Goal: Task Accomplishment & Management: Use online tool/utility

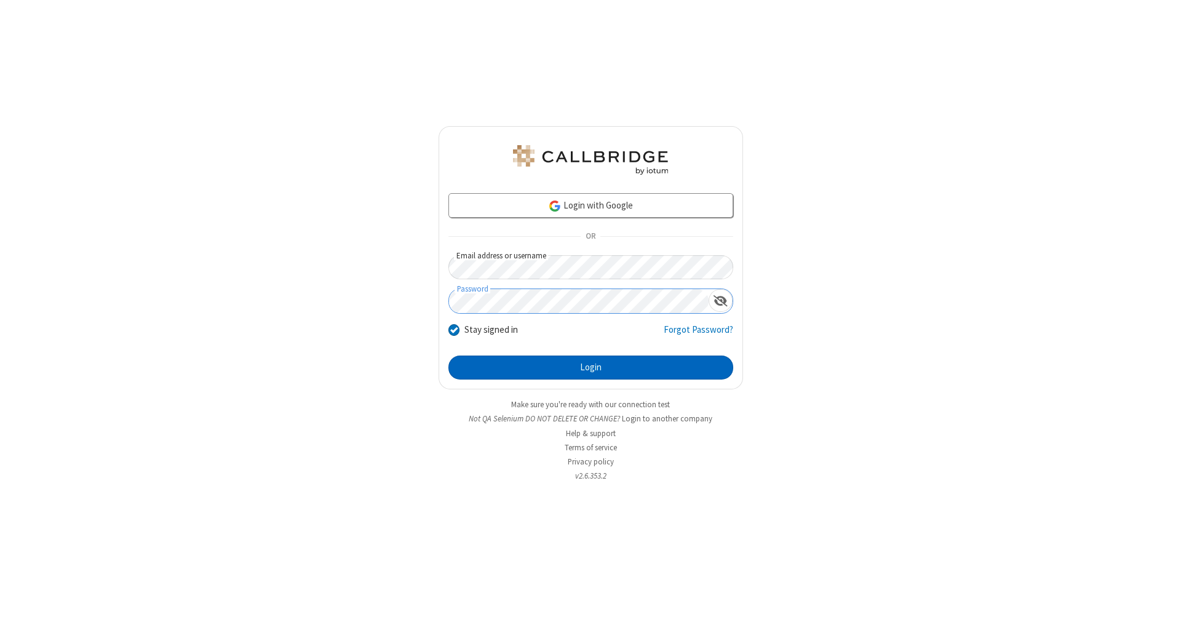
click at [591, 368] on button "Login" at bounding box center [591, 368] width 285 height 25
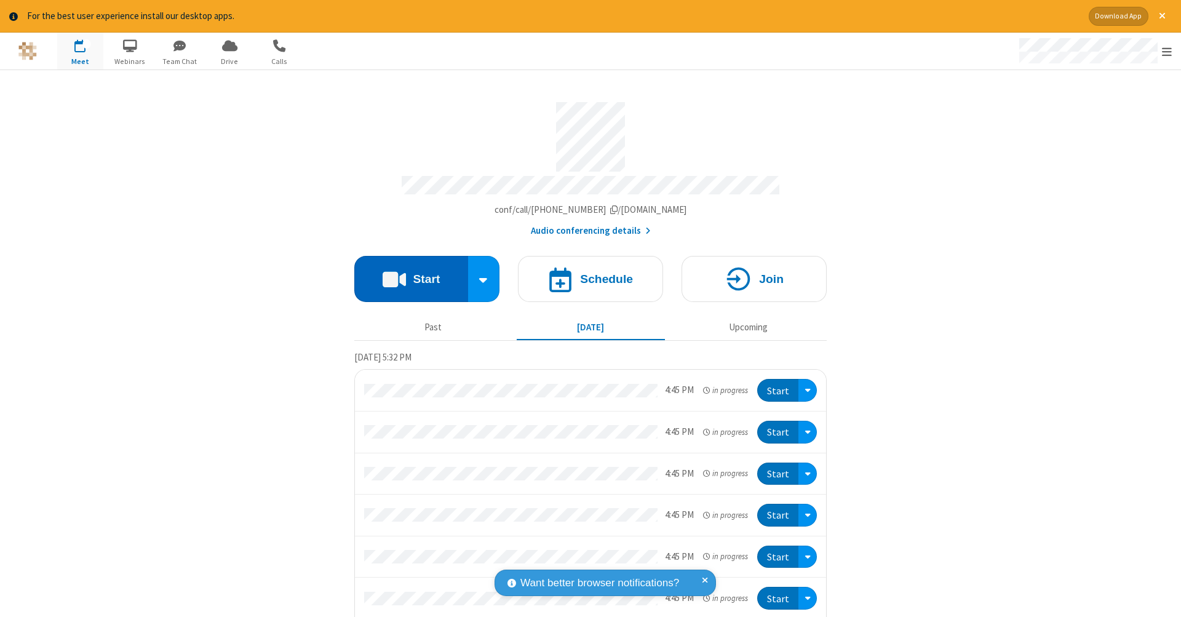
click at [406, 273] on button "Start" at bounding box center [411, 279] width 114 height 46
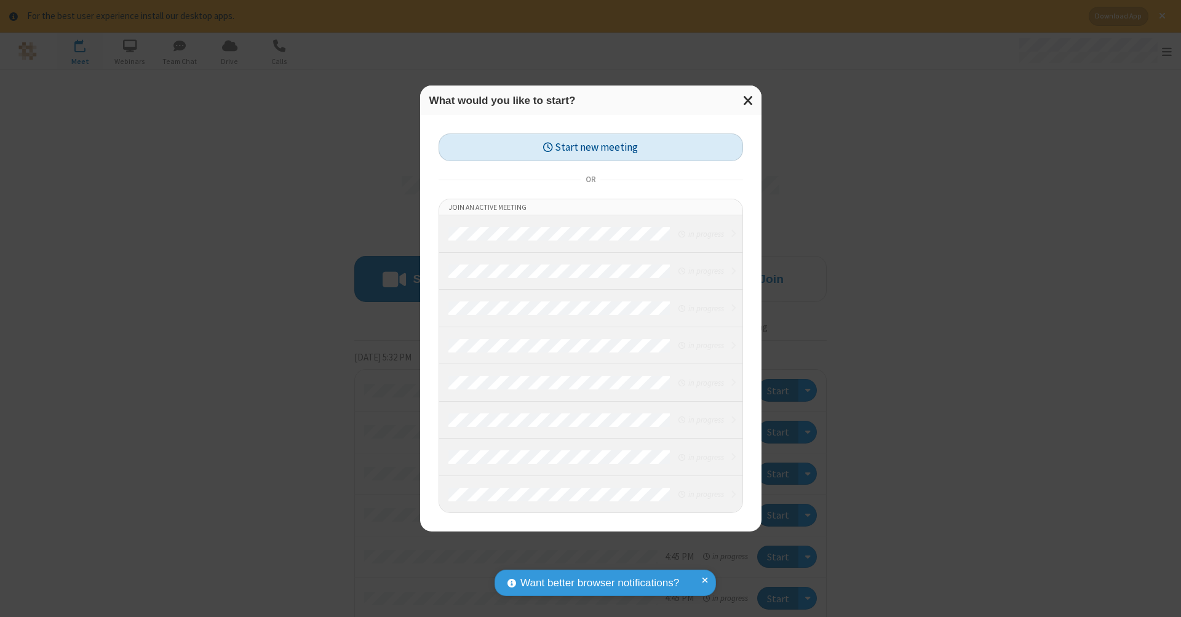
click at [591, 147] on button "Start new meeting" at bounding box center [591, 148] width 305 height 28
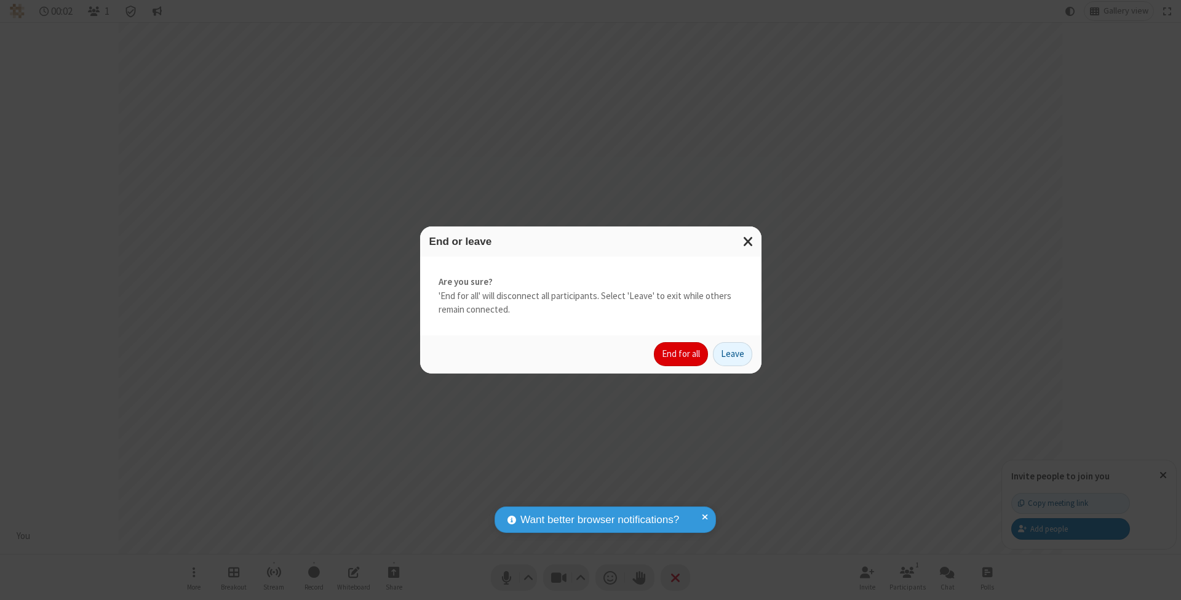
click at [682, 353] on button "End for all" at bounding box center [681, 354] width 54 height 25
